Goal: Download file/media

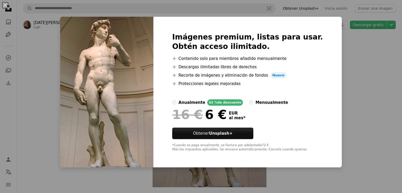
click at [363, 32] on div "An X shape Imágenes premium, listas para usar. Obtén acceso ilimitado. A plus s…" at bounding box center [201, 96] width 402 height 193
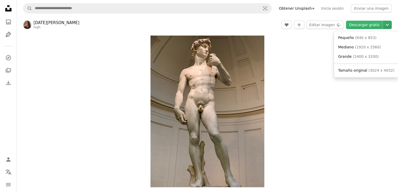
click at [387, 24] on icon "Chevron down" at bounding box center [387, 25] width 8 height 6
click at [368, 38] on span "( 640 x 853 )" at bounding box center [365, 38] width 21 height 4
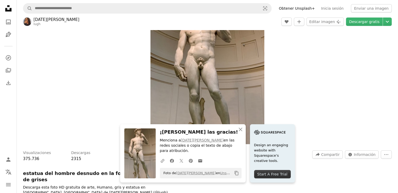
scroll to position [52, 0]
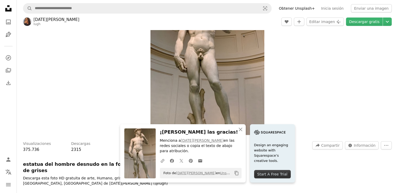
click at [156, 152] on img at bounding box center [139, 153] width 31 height 50
click at [156, 153] on img at bounding box center [139, 153] width 31 height 50
click at [244, 133] on icon "An X shape" at bounding box center [240, 129] width 6 height 6
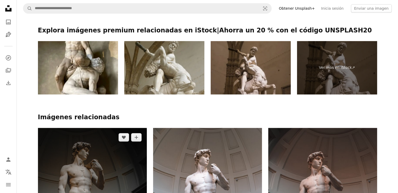
scroll to position [288, 0]
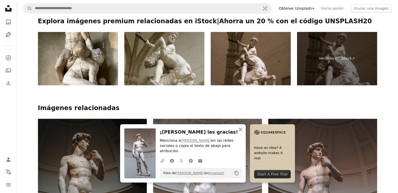
click at [244, 133] on icon "An X shape" at bounding box center [240, 129] width 6 height 6
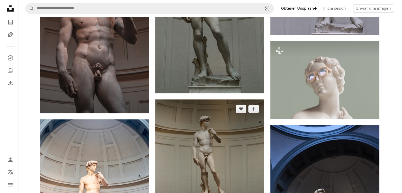
scroll to position [890, 0]
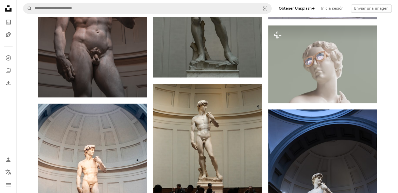
drag, startPoint x: 211, startPoint y: 133, endPoint x: 231, endPoint y: 203, distance: 72.2
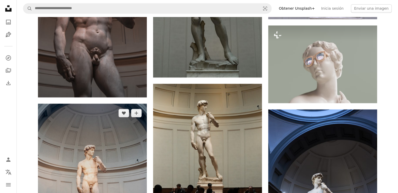
click at [72, 104] on img at bounding box center [92, 185] width 109 height 163
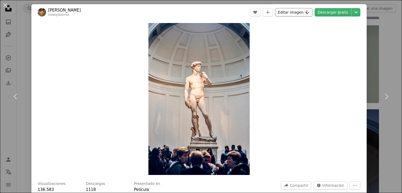
click at [291, 10] on button "Editar imagen Plus sign for Unsplash+" at bounding box center [293, 12] width 37 height 8
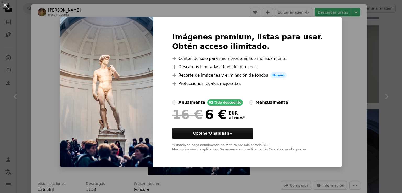
click at [333, 76] on div "An X shape Imágenes premium, listas para usar. Obtén acceso ilimitado. A plus s…" at bounding box center [201, 96] width 402 height 193
